Goal: Contribute content

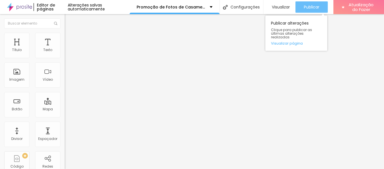
type textarea "Olá, cheguei até você pela página {page_title} e gostaria de mais informações d…"
click at [309, 6] on font "Publicar" at bounding box center [311, 7] width 15 height 6
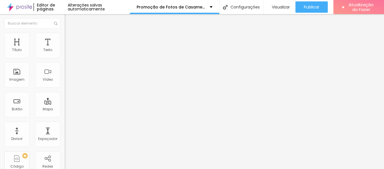
click at [70, 39] on font "Estilo" at bounding box center [74, 36] width 9 height 5
type input "15"
type input "18"
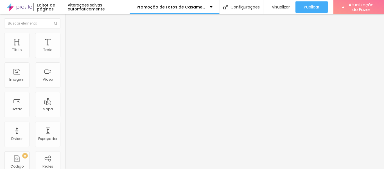
drag, startPoint x: 20, startPoint y: 87, endPoint x: 88, endPoint y: 93, distance: 67.8
type input "18"
click at [88, 163] on input "range" at bounding box center [83, 165] width 36 height 5
click at [95, 48] on span at bounding box center [96, 46] width 3 height 5
click at [68, 48] on font "Trocar imagem" at bounding box center [81, 46] width 27 height 5
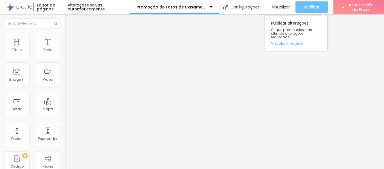
click at [309, 5] on font "Publicar" at bounding box center [311, 7] width 15 height 6
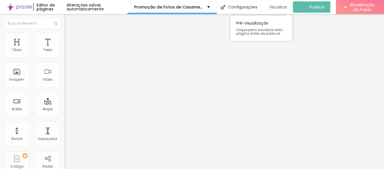
click at [280, 7] on font "Visualizar" at bounding box center [279, 7] width 18 height 6
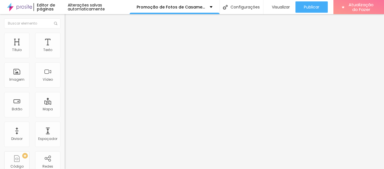
type input "F"
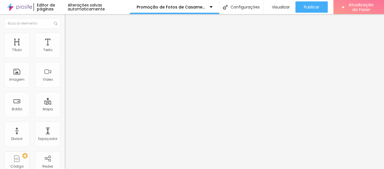
type input "F"
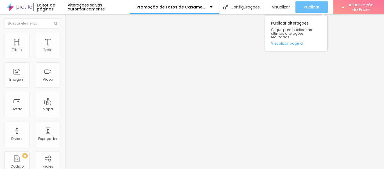
type input "Fotos de casamentos AQUI>>"
click at [314, 5] on font "Publicar" at bounding box center [311, 7] width 15 height 6
click at [312, 5] on font "Publicar" at bounding box center [311, 7] width 15 height 6
